Goal: Check status

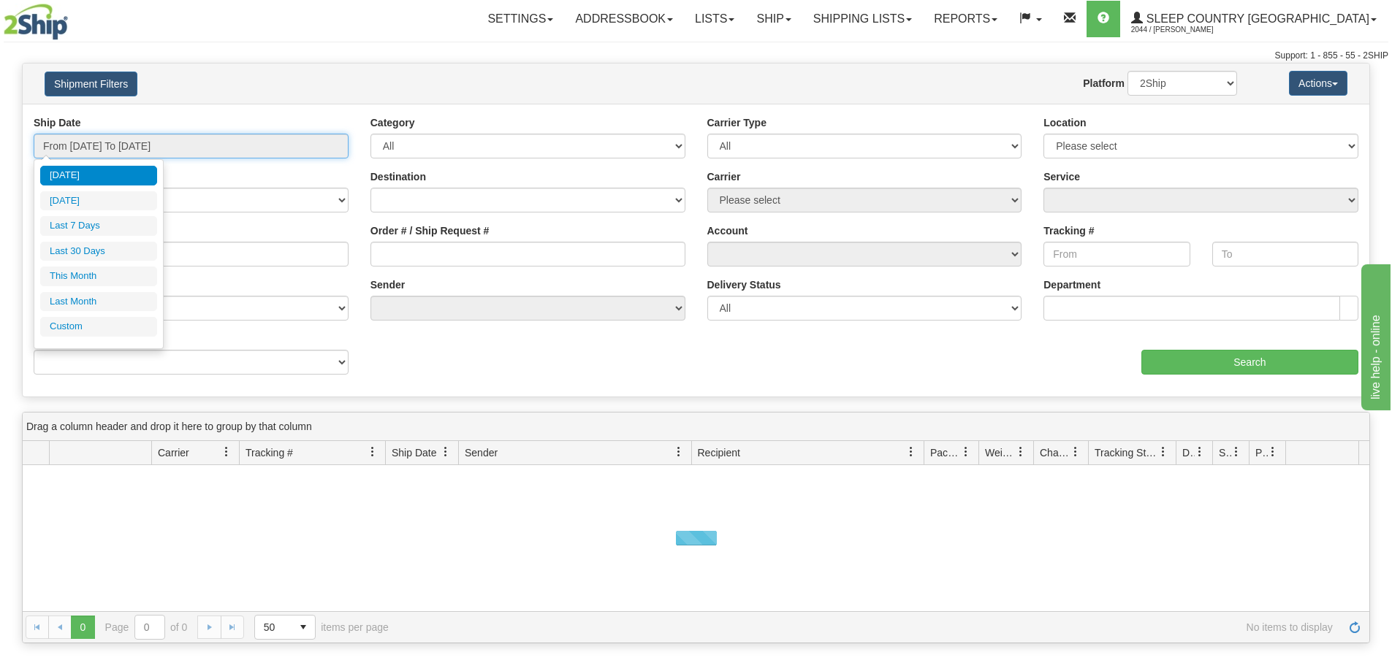
click at [194, 142] on input "From [DATE] To [DATE]" at bounding box center [191, 146] width 315 height 25
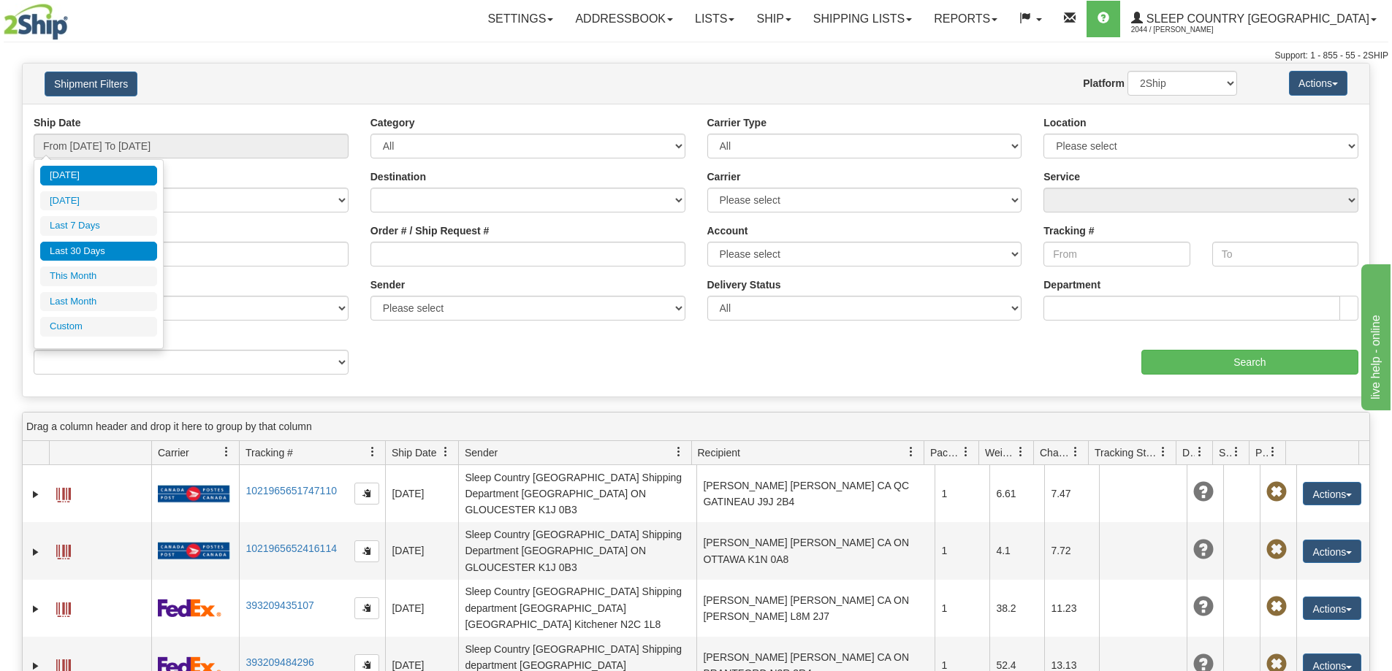
click at [120, 260] on li "Last 30 Days" at bounding box center [98, 252] width 117 height 20
type input "From [DATE] To [DATE]"
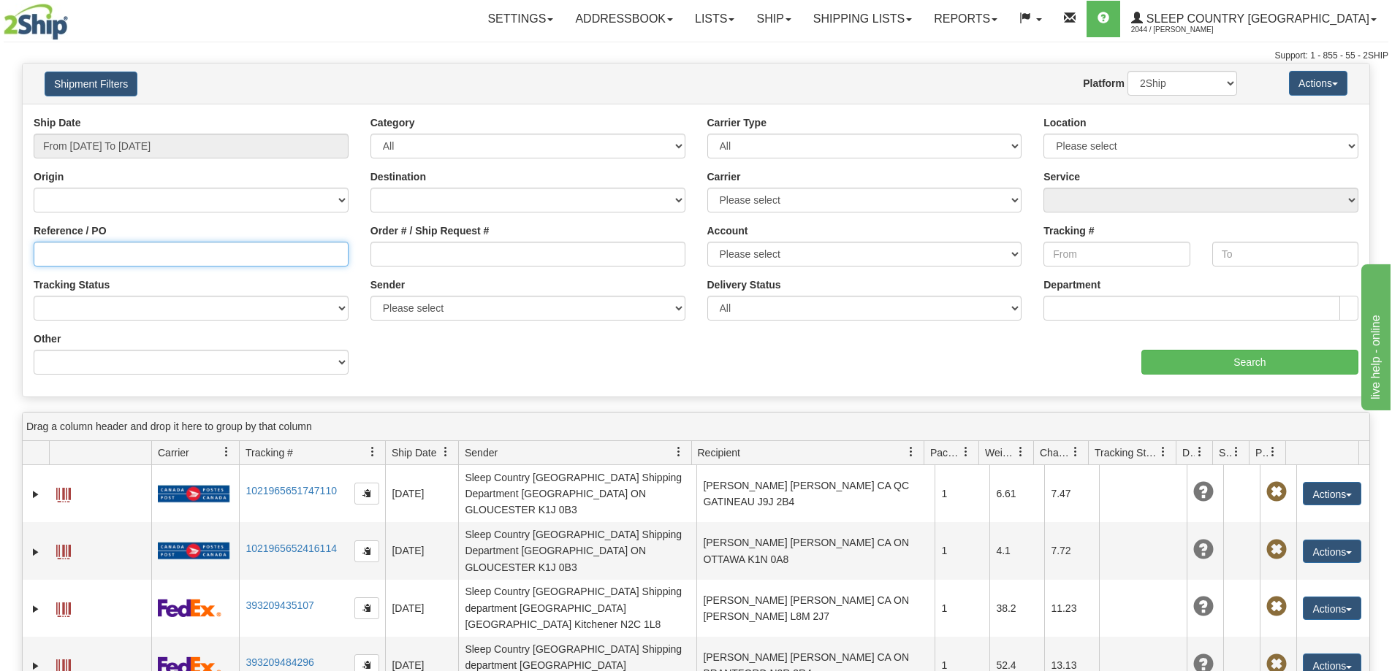
drag, startPoint x: 179, startPoint y: 255, endPoint x: 178, endPoint y: 248, distance: 7.4
click at [179, 253] on input "Reference / PO" at bounding box center [191, 254] width 315 height 25
paste input "[PERSON_NAME][EMAIL_ADDRESS][PERSON_NAME]"
click at [1265, 347] on div "aaa Search" at bounding box center [1032, 353] width 673 height 43
click at [1265, 360] on input "Search" at bounding box center [1249, 362] width 217 height 25
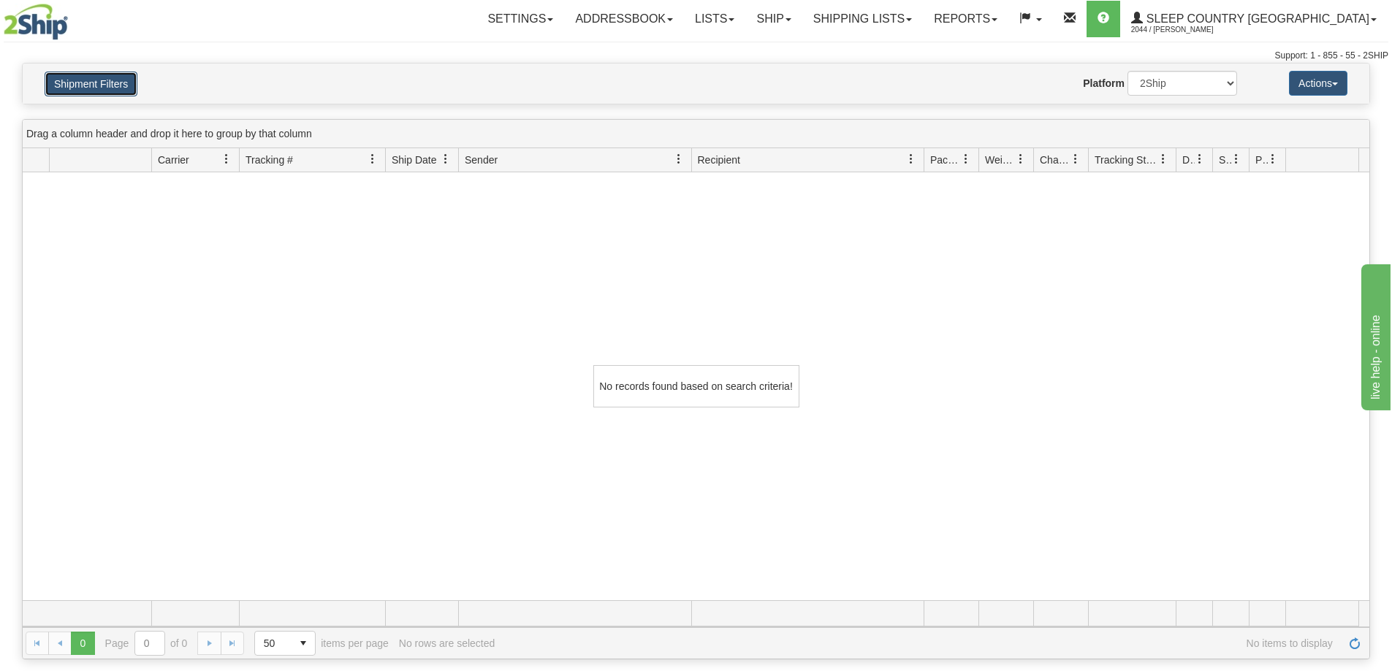
click at [84, 88] on button "Shipment Filters" at bounding box center [91, 84] width 93 height 25
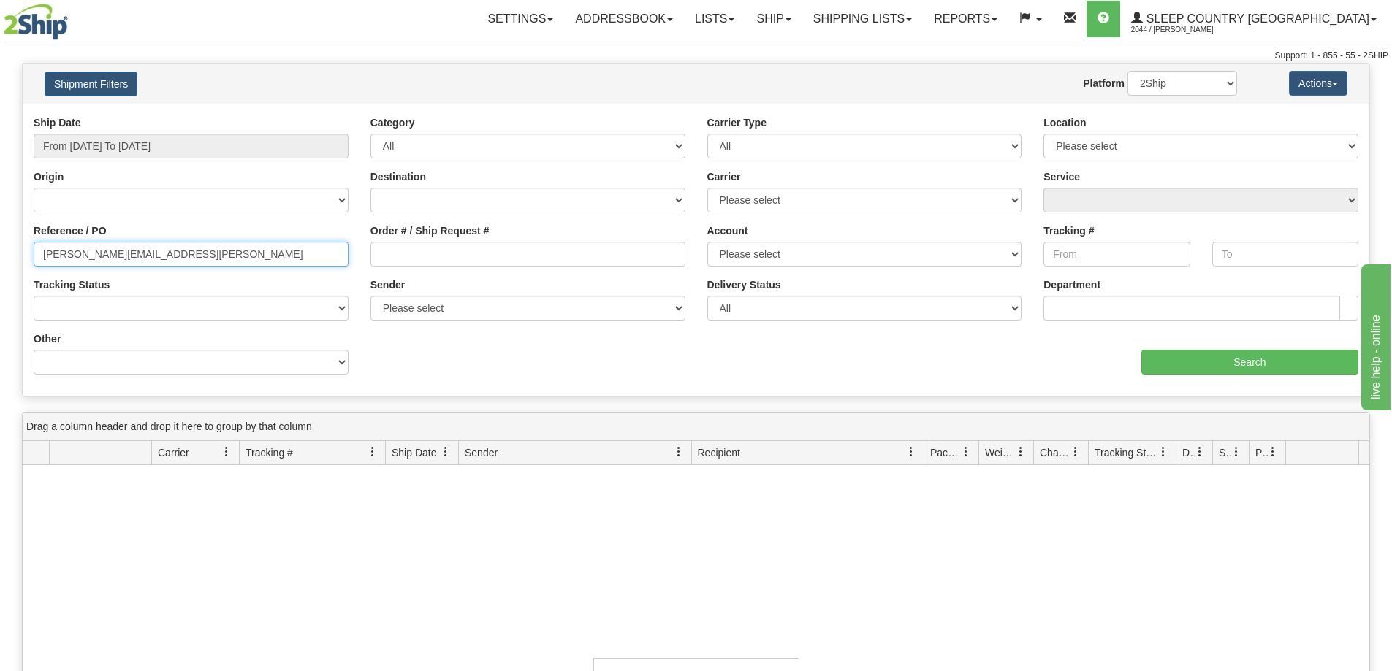
drag, startPoint x: 20, startPoint y: 253, endPoint x: -61, endPoint y: 260, distance: 81.3
click at [0, 260] on html "Upgrade Account Cancel Toggle navigation Settings New Senders" at bounding box center [696, 335] width 1392 height 671
paste input "9000I092277"
type input "9000I092277"
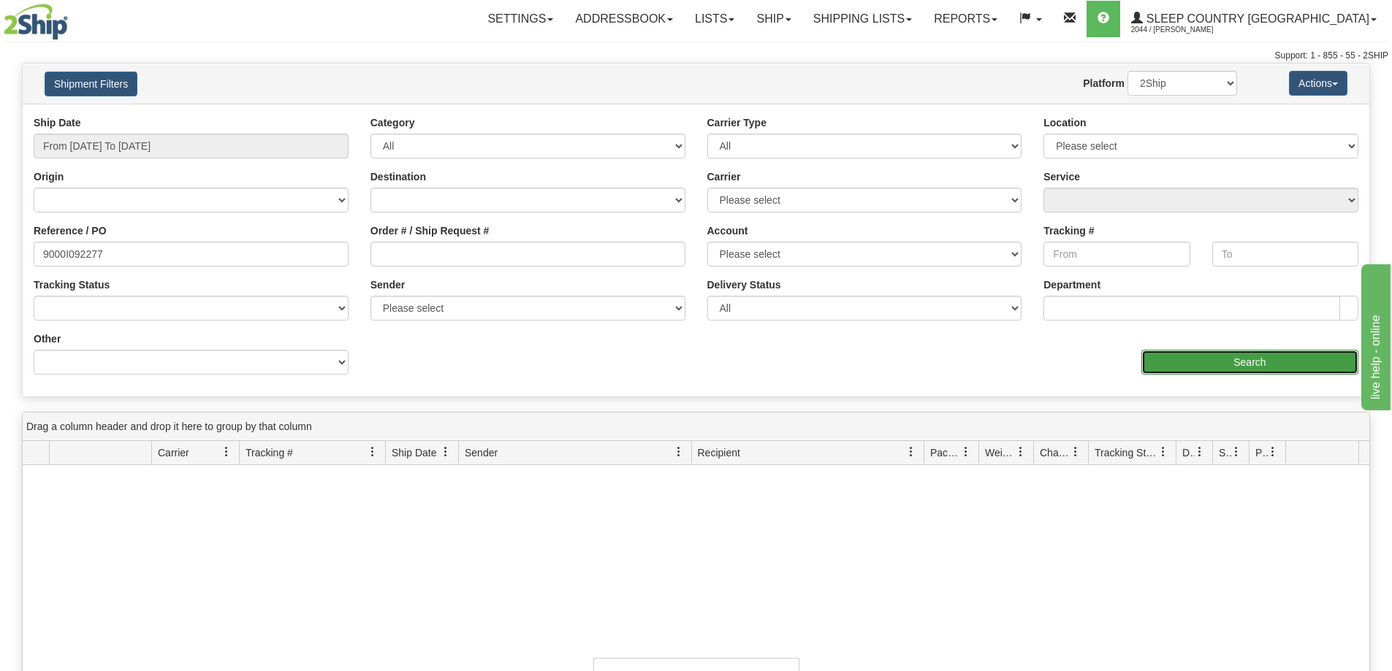
click at [1231, 356] on input "Search" at bounding box center [1249, 362] width 217 height 25
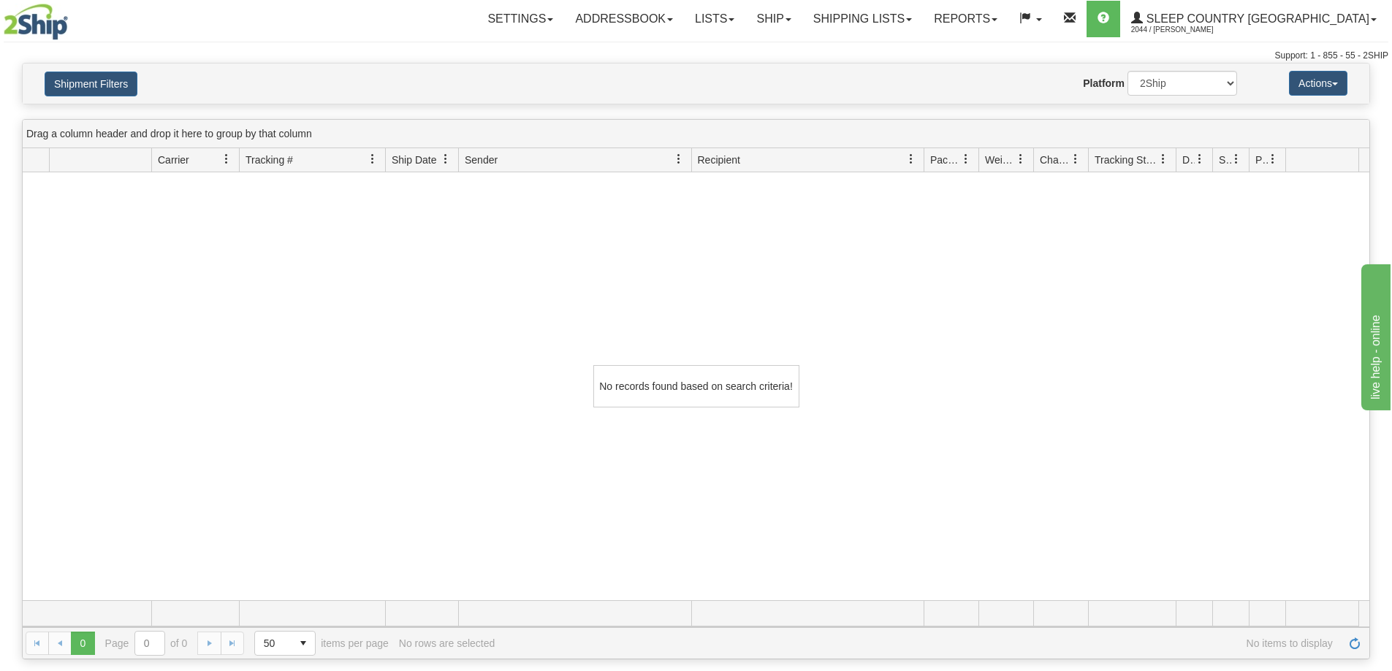
click at [908, 518] on div "No records found based on search criteria!" at bounding box center [696, 386] width 1346 height 428
drag, startPoint x: 1150, startPoint y: 375, endPoint x: 1026, endPoint y: 327, distance: 132.5
click at [1149, 375] on div "No records found based on search criteria!" at bounding box center [696, 386] width 1346 height 428
